Goal: Register for event/course

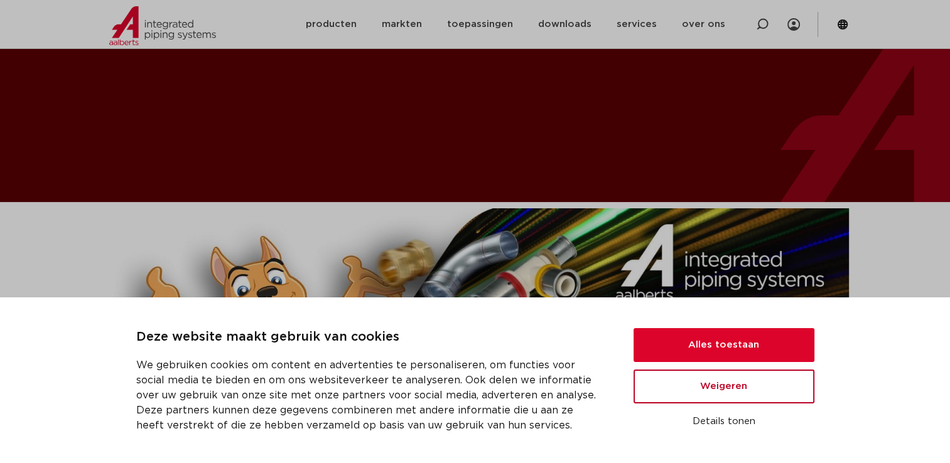
scroll to position [63, 0]
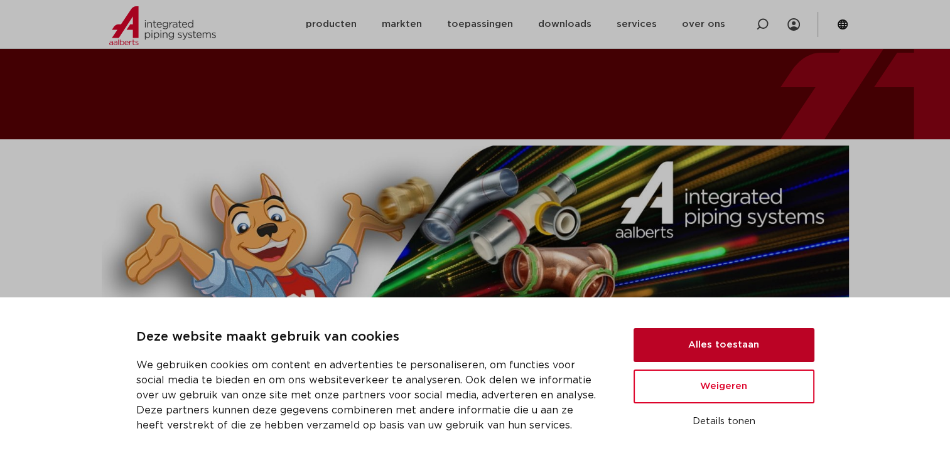
click at [699, 349] on button "Alles toestaan" at bounding box center [723, 345] width 181 height 34
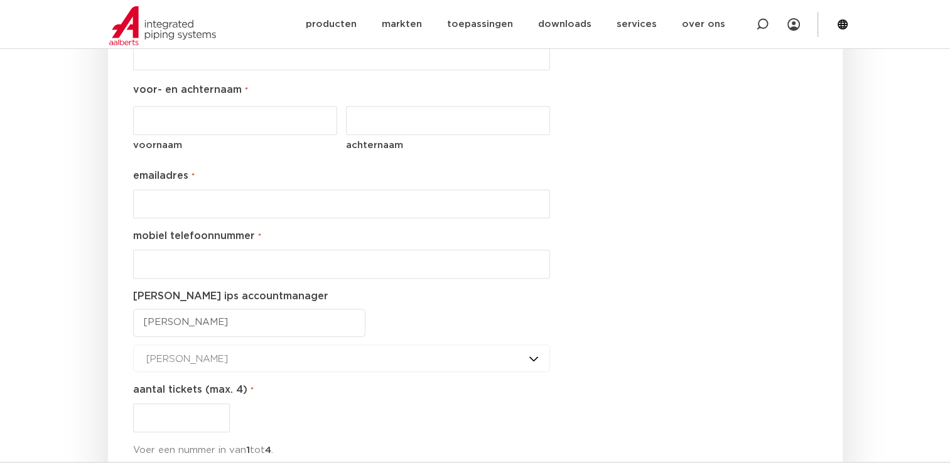
scroll to position [1130, 0]
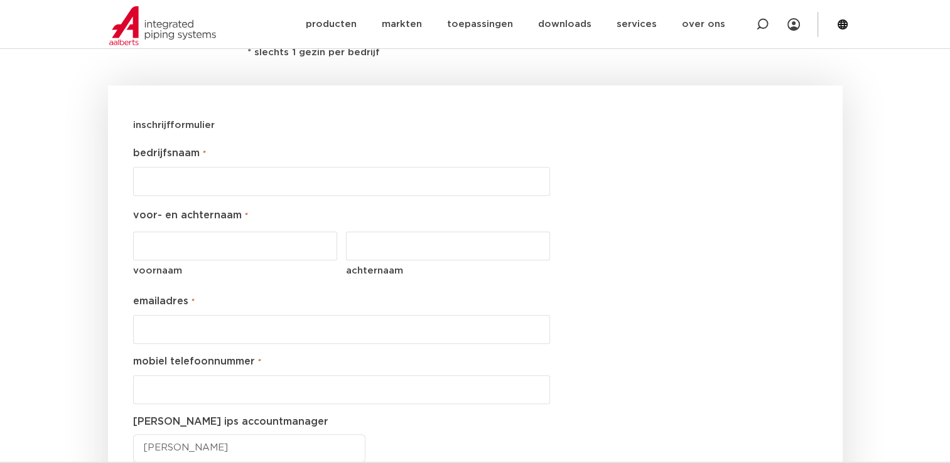
click at [178, 180] on input "bedrijfsnaam *" at bounding box center [341, 181] width 417 height 29
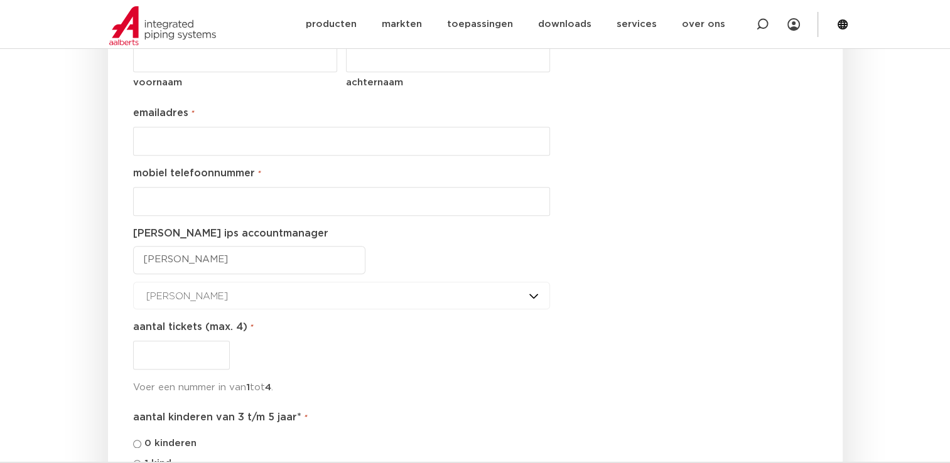
click at [265, 253] on select "Dimitry Kalis Henk Stammen Jaap Lourens Joep Vink Martin Bevers Remko de Goede …" at bounding box center [249, 260] width 232 height 28
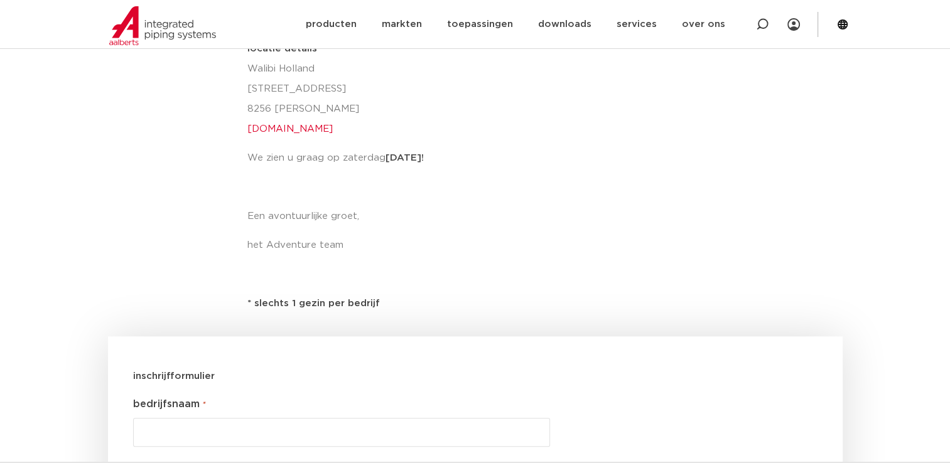
scroll to position [1130, 0]
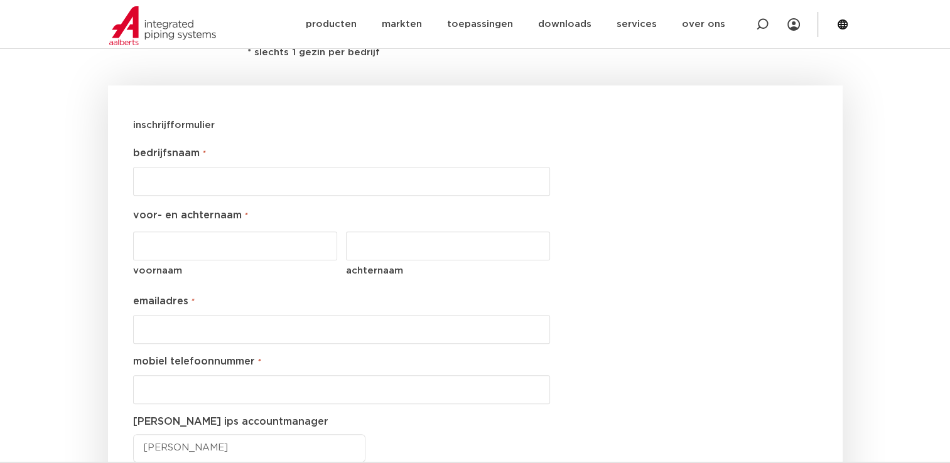
click at [171, 171] on input "bedrijfsnaam *" at bounding box center [341, 181] width 417 height 29
click at [198, 184] on input "De Graaf INstallaties" at bounding box center [341, 181] width 417 height 29
type input "De Graaf Installaties"
click at [200, 250] on input "voornaam" at bounding box center [235, 246] width 205 height 29
type input "Gertjan"
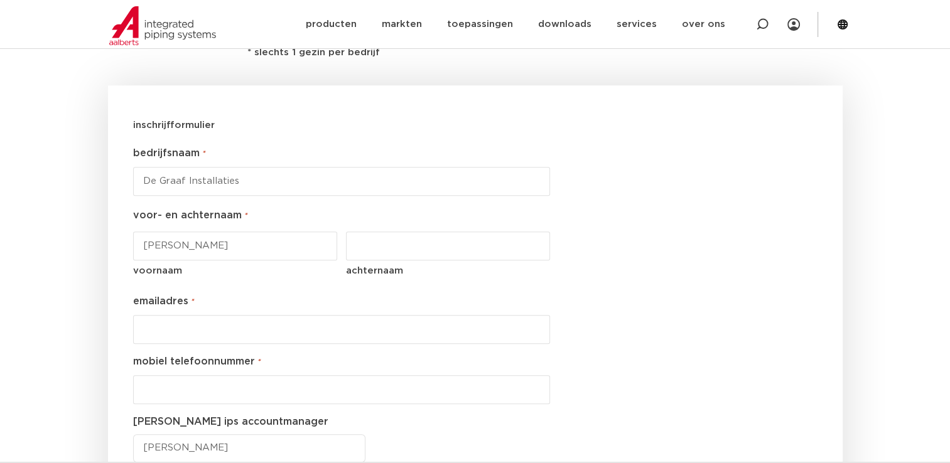
click at [401, 248] on input "achternaam" at bounding box center [448, 246] width 205 height 29
type input "van Zoeren"
click at [216, 328] on input "emailadres *" at bounding box center [341, 329] width 417 height 29
type input "gertjan@degraafinstallaties.nl"
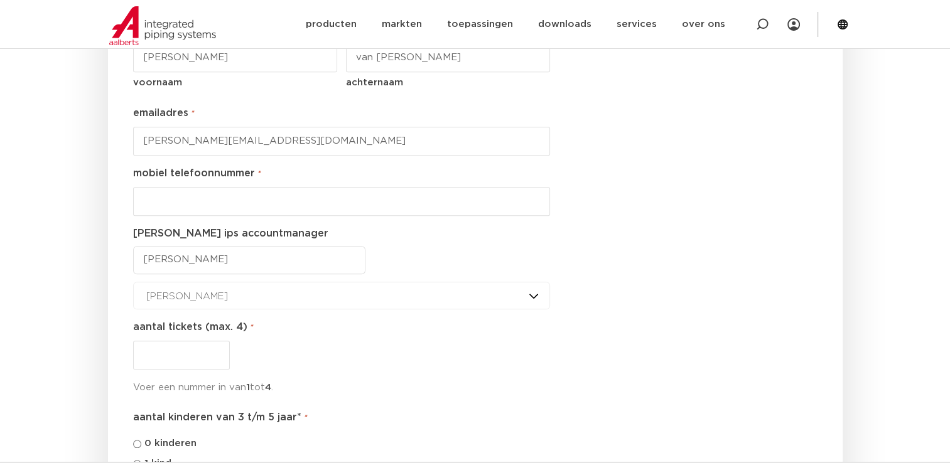
scroll to position [1381, 0]
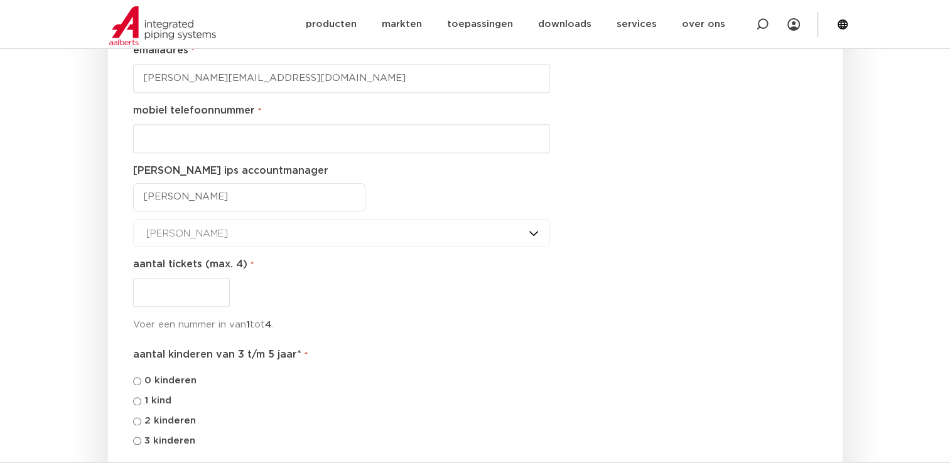
click at [162, 122] on div "mobiel telefoonnummer *" at bounding box center [341, 128] width 417 height 50
click at [168, 129] on input "__-________" at bounding box center [341, 138] width 417 height 29
type input "06-________"
click at [207, 188] on select "Dimitry Kalis Henk Stammen Jaap Lourens Joep Vink Martin Bevers Remko de Goede …" at bounding box center [249, 197] width 232 height 28
select select "Henk Stammen"
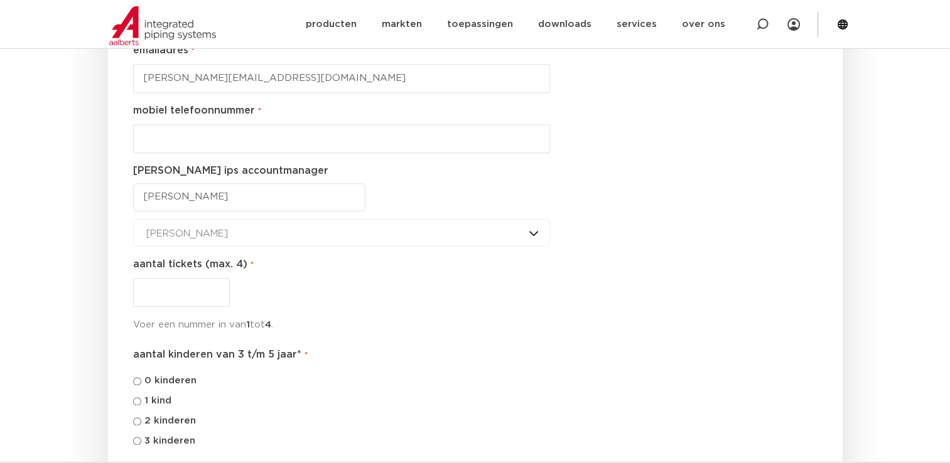
click at [133, 183] on select "Dimitry Kalis Henk Stammen Jaap Lourens Joep Vink Martin Bevers Remko de Goede …" at bounding box center [249, 197] width 232 height 28
click at [197, 295] on input "aantal tickets (max. 4) *" at bounding box center [181, 292] width 97 height 29
click at [220, 288] on input "1" at bounding box center [181, 292] width 97 height 29
click at [220, 288] on input "2" at bounding box center [181, 292] width 97 height 29
click at [220, 288] on input "3" at bounding box center [181, 292] width 97 height 29
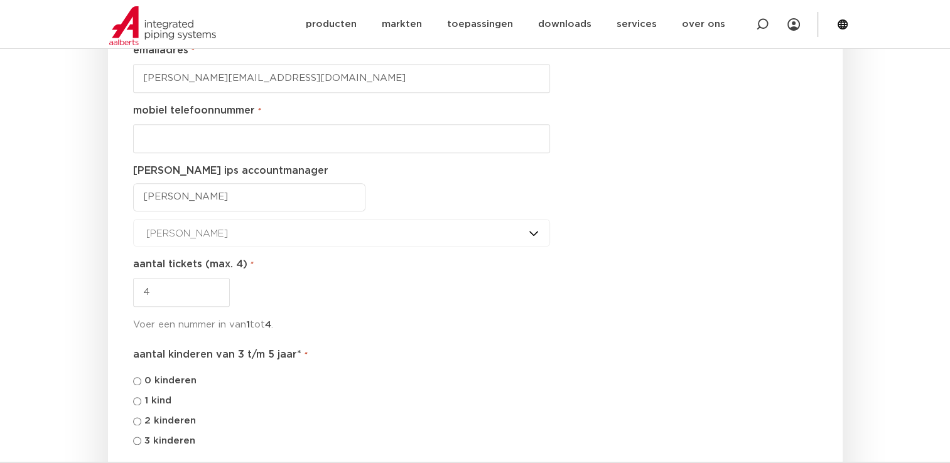
type input "4"
click at [220, 288] on input "4" at bounding box center [181, 292] width 97 height 29
click at [141, 418] on input "2 kinderen" at bounding box center [137, 421] width 8 height 8
radio input "true"
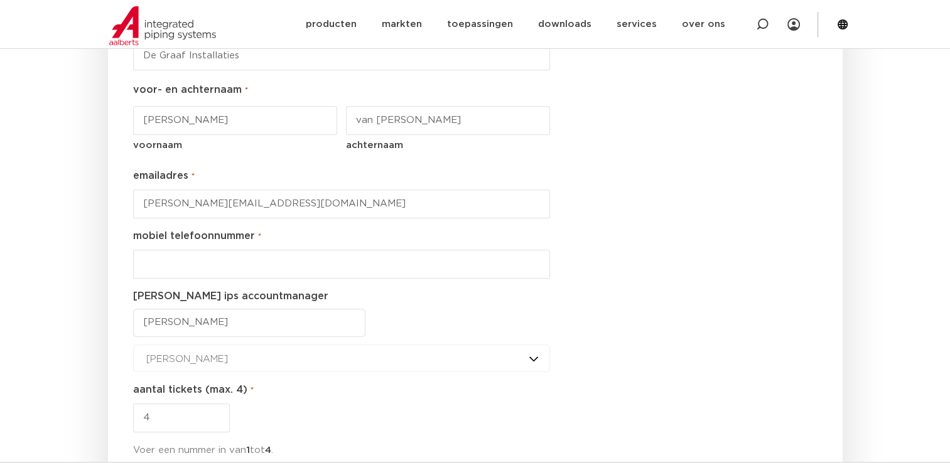
scroll to position [1193, 0]
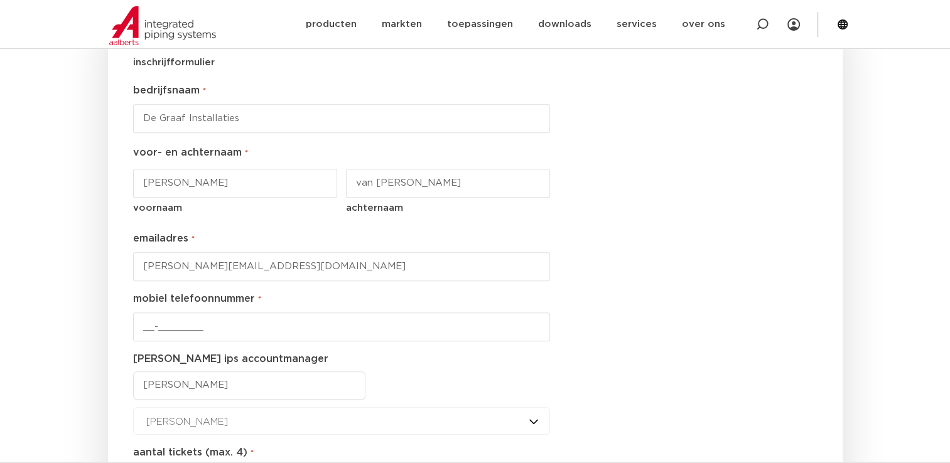
click at [186, 323] on input "__-________" at bounding box center [341, 327] width 417 height 29
type input "06-51814637"
click at [712, 319] on div "inschrijfformulier " * " geeft vereiste velden aan bedrijfsnaam * De Graaf Inst…" at bounding box center [475, 461] width 735 height 876
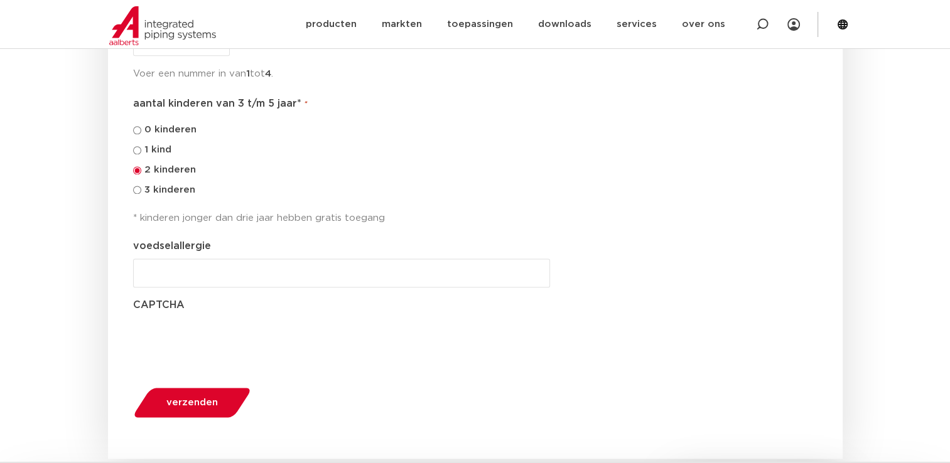
scroll to position [1695, 0]
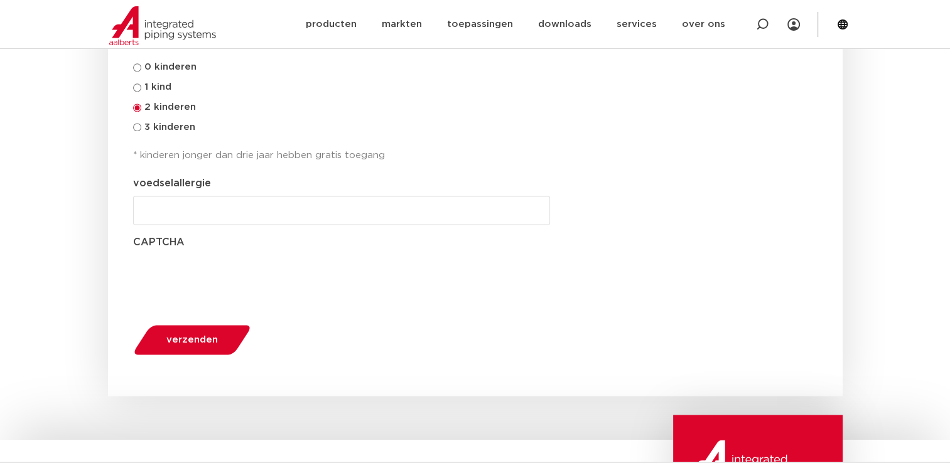
click at [154, 339] on button "verzenden" at bounding box center [192, 340] width 126 height 32
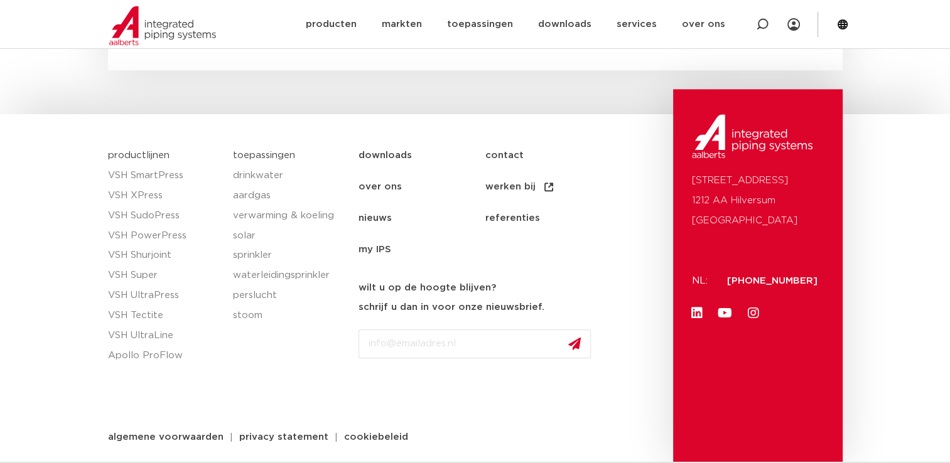
scroll to position [994, 0]
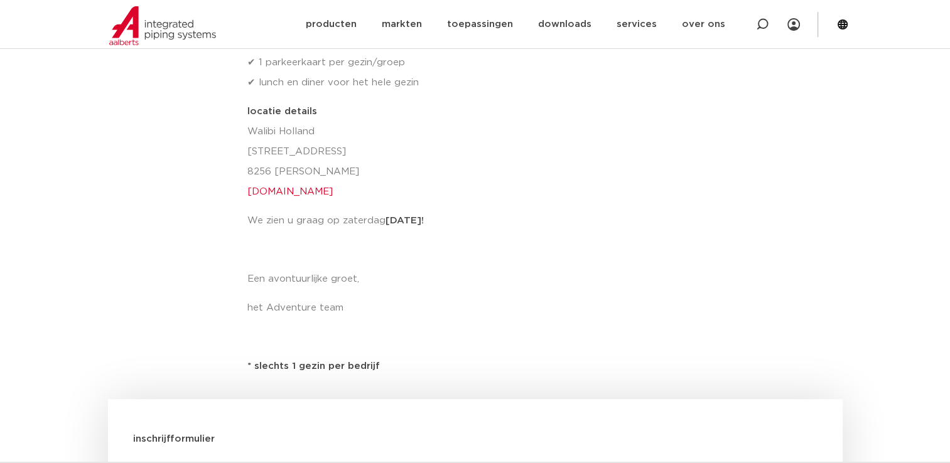
scroll to position [1193, 0]
